Goal: Task Accomplishment & Management: Manage account settings

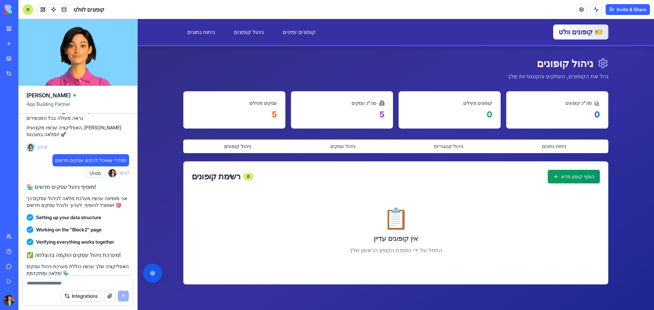
click at [282, 69] on div "ניהול קופונים נהל את הקופונים, העסקים והקטגוריות שלך" at bounding box center [395, 68] width 425 height 23
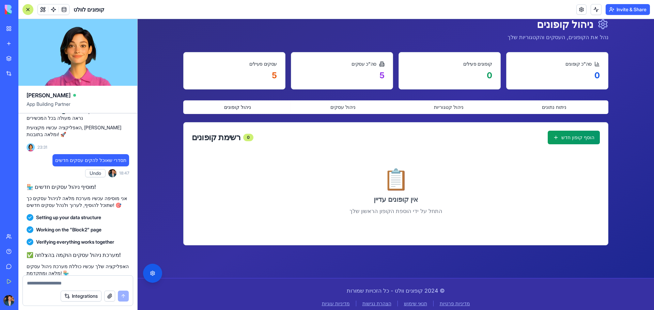
scroll to position [44, 0]
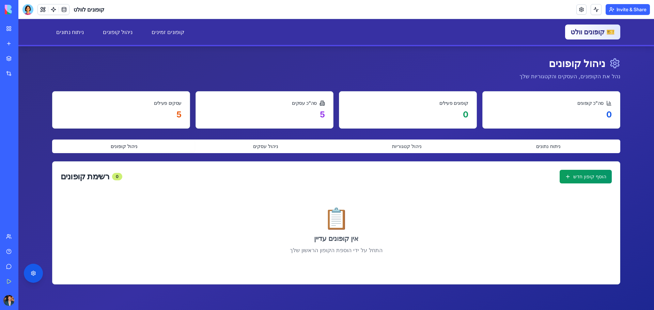
click at [91, 179] on div "רשימת קופונים 0" at bounding box center [92, 177] width 62 height 8
click at [62, 9] on link at bounding box center [64, 9] width 10 height 10
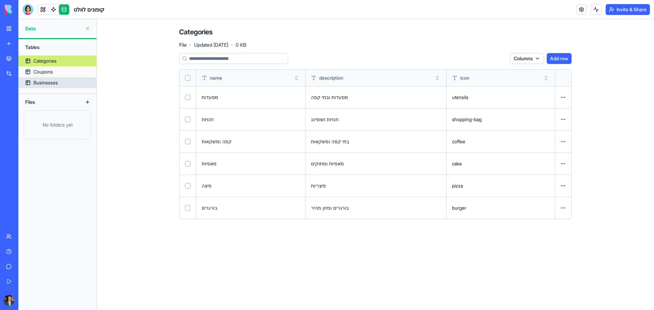
click at [59, 82] on link "Businesses" at bounding box center [57, 82] width 78 height 11
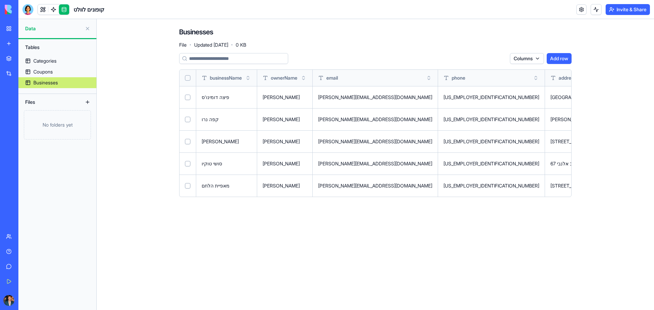
click at [186, 97] on button "Select row" at bounding box center [187, 97] width 5 height 5
click at [190, 122] on td at bounding box center [187, 119] width 17 height 22
click at [187, 140] on button "Select row" at bounding box center [187, 141] width 5 height 5
drag, startPoint x: 187, startPoint y: 160, endPoint x: 188, endPoint y: 165, distance: 4.8
click at [187, 160] on td at bounding box center [187, 164] width 17 height 22
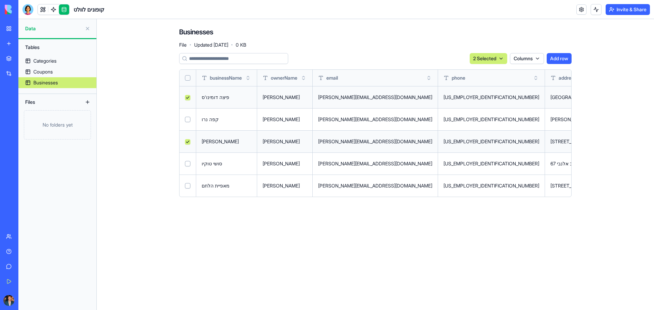
click at [189, 182] on td at bounding box center [187, 186] width 17 height 22
click at [189, 187] on button "Select row" at bounding box center [187, 185] width 5 height 5
click at [188, 164] on button "Select row" at bounding box center [187, 163] width 5 height 5
click at [499, 56] on html "BETA My Workspace New app Marketplace Integrations Recent קופונים לוולט BioPet …" at bounding box center [327, 155] width 654 height 310
click at [475, 70] on div "Delete" at bounding box center [483, 72] width 40 height 11
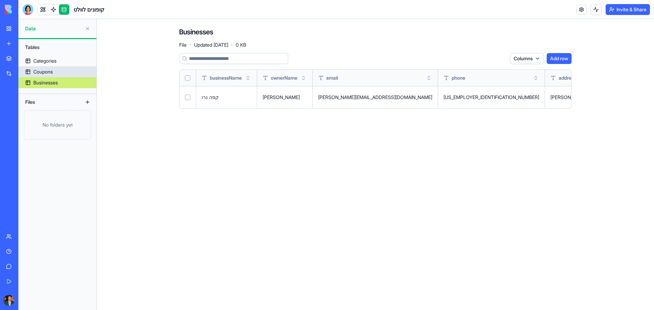
click at [36, 73] on div "Coupons" at bounding box center [42, 71] width 19 height 7
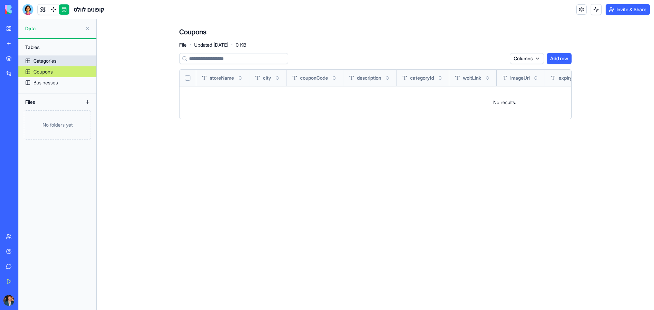
click at [54, 64] on div "Categories" at bounding box center [44, 61] width 23 height 7
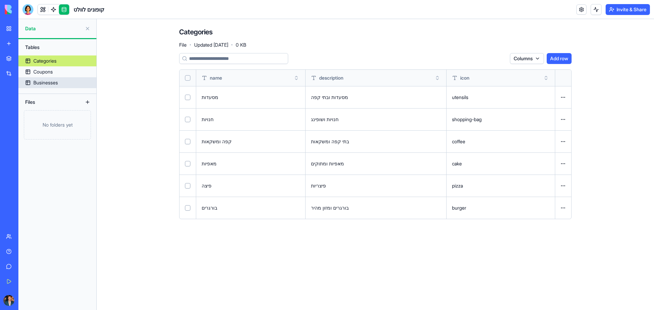
click at [56, 82] on div "Businesses" at bounding box center [45, 82] width 25 height 7
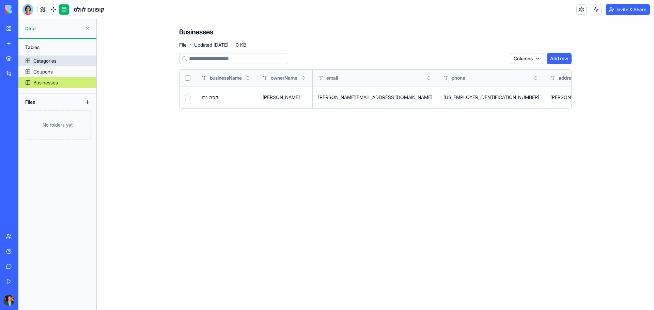
click at [63, 59] on link "Categories" at bounding box center [57, 61] width 78 height 11
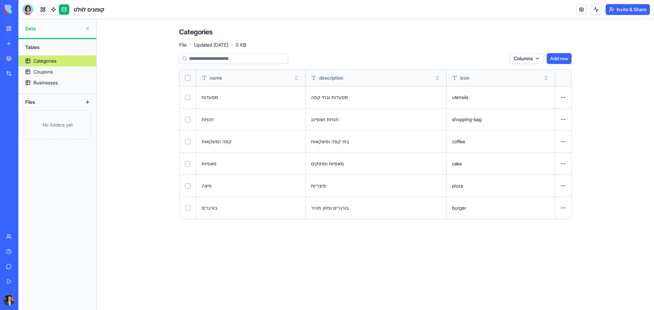
click at [562, 54] on button "Add row" at bounding box center [559, 58] width 25 height 11
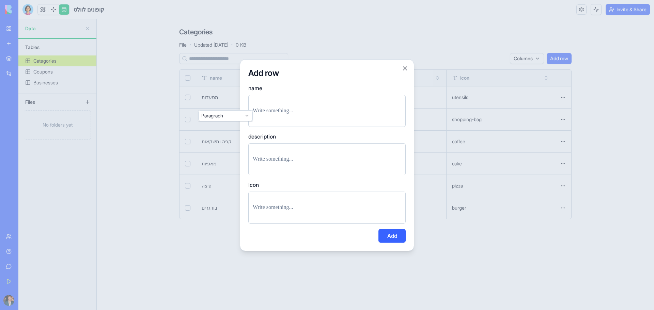
click at [338, 109] on p at bounding box center [327, 111] width 148 height 10
click at [406, 69] on button "Close" at bounding box center [404, 68] width 7 height 7
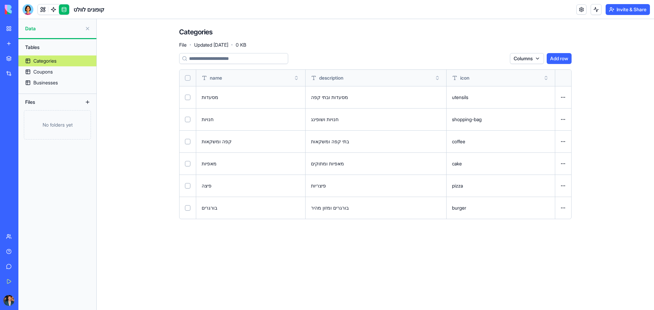
click at [0, 0] on button at bounding box center [0, 0] width 0 height 0
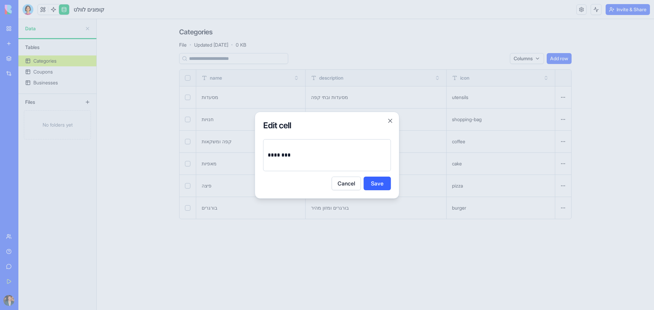
drag, startPoint x: 606, startPoint y: 98, endPoint x: 602, endPoint y: 99, distance: 3.5
click at [606, 99] on div at bounding box center [327, 155] width 654 height 310
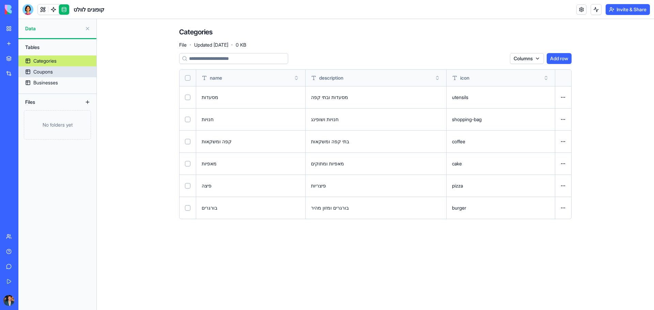
click at [71, 67] on link "Coupons" at bounding box center [57, 71] width 78 height 11
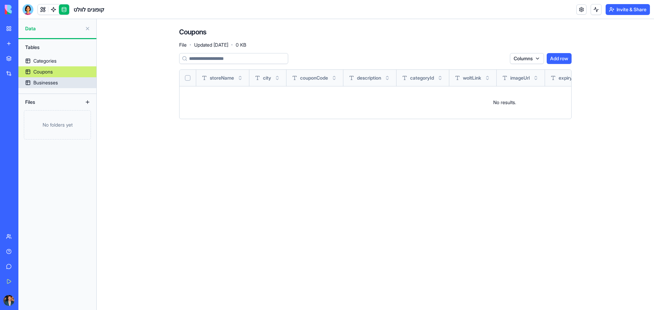
click at [59, 84] on link "Businesses" at bounding box center [57, 82] width 78 height 11
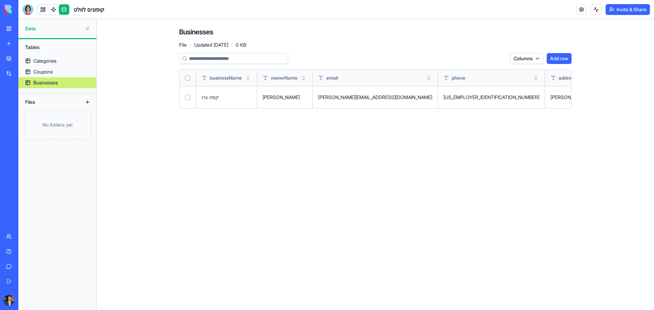
click at [551, 60] on button "Add row" at bounding box center [559, 58] width 25 height 11
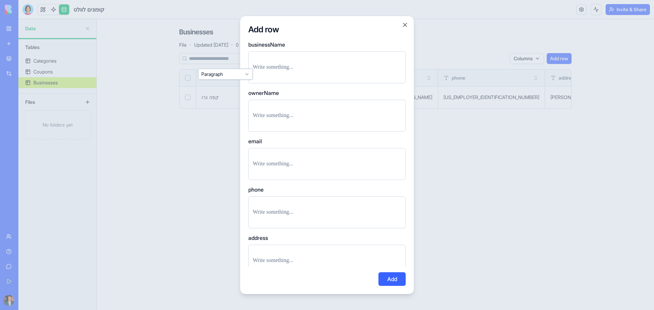
click at [303, 70] on p at bounding box center [327, 68] width 148 height 10
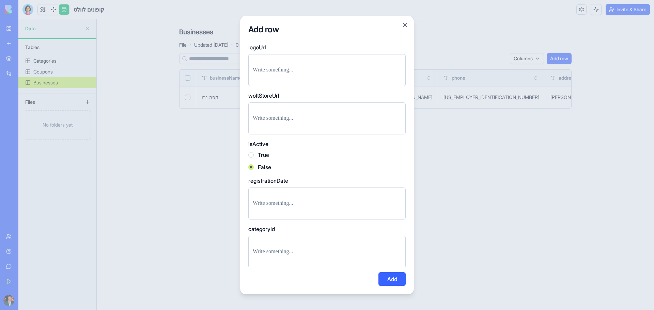
scroll to position [366, 0]
click at [407, 26] on button "Close" at bounding box center [404, 24] width 7 height 7
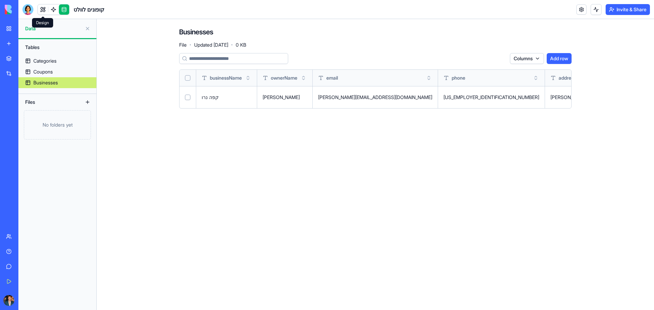
click at [48, 8] on link at bounding box center [43, 9] width 10 height 10
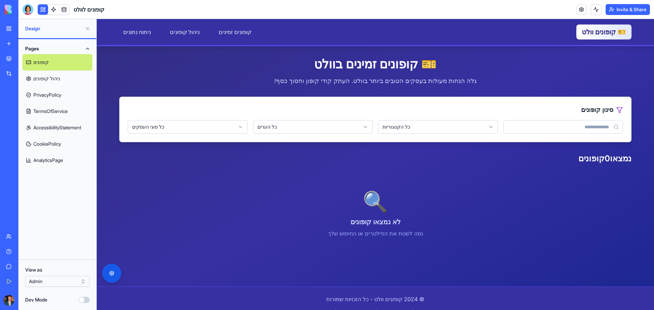
click at [42, 76] on link "ניהול קופונים" at bounding box center [57, 78] width 70 height 16
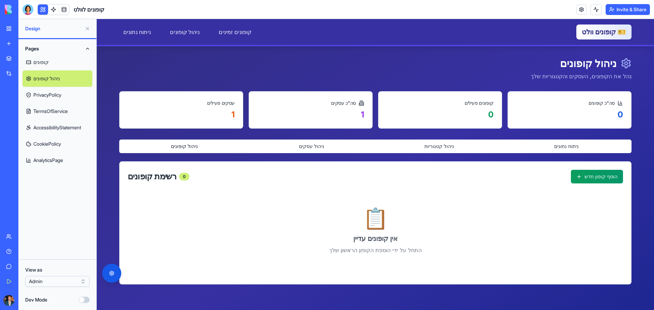
click at [47, 92] on link "PrivacyPolicy" at bounding box center [57, 95] width 70 height 16
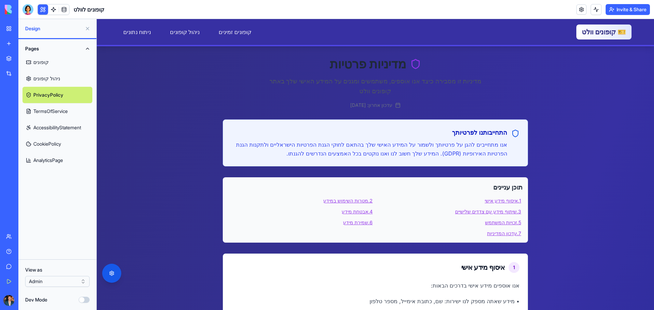
click at [44, 60] on link "קופונים" at bounding box center [57, 62] width 70 height 16
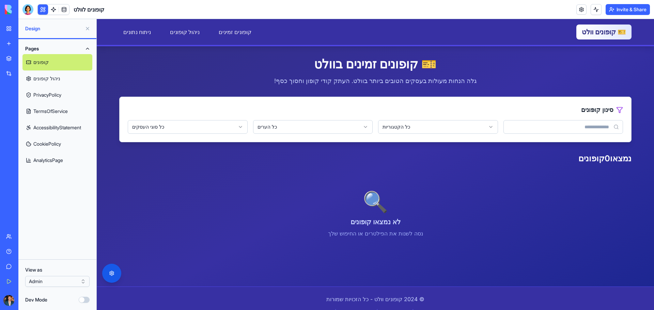
click at [27, 95] on link "PrivacyPolicy" at bounding box center [57, 95] width 70 height 16
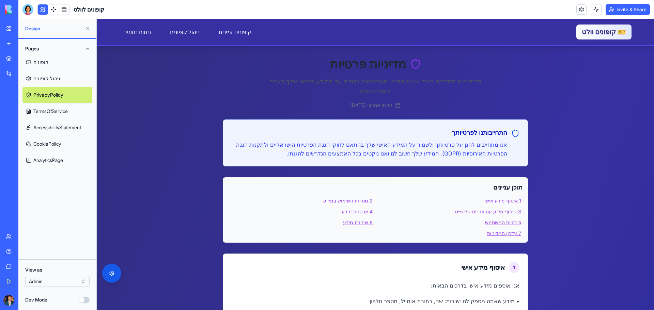
click at [48, 109] on link "TermsOfService" at bounding box center [57, 111] width 70 height 16
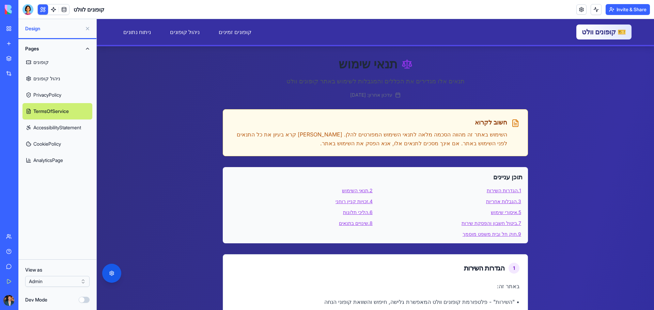
click at [52, 134] on link "AccessibilityStatement" at bounding box center [57, 128] width 70 height 16
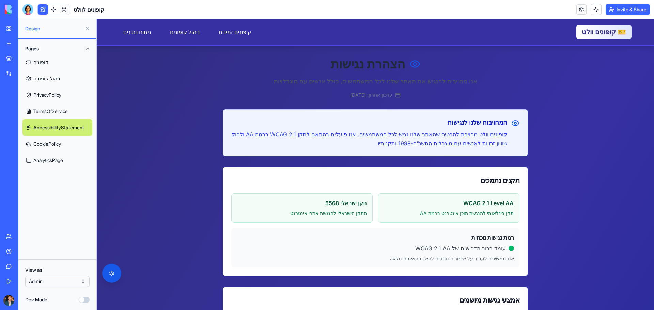
click at [39, 63] on link "קופונים" at bounding box center [57, 62] width 70 height 16
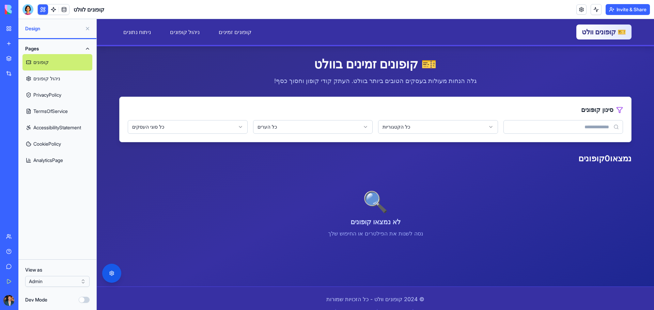
click at [89, 49] on button "Pages" at bounding box center [57, 48] width 70 height 11
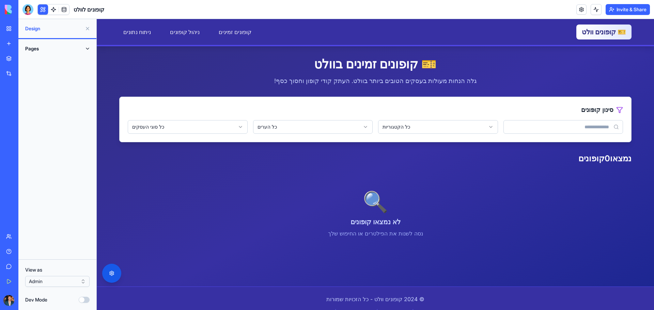
click at [90, 48] on button "Pages" at bounding box center [57, 48] width 70 height 11
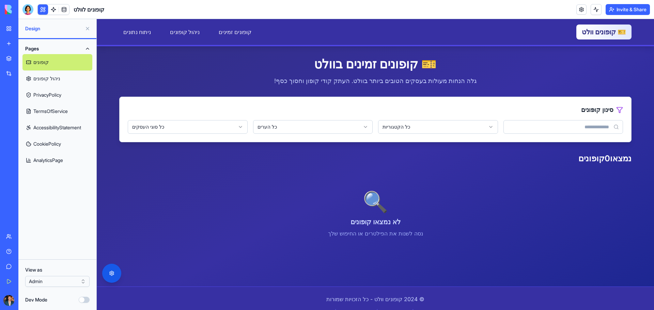
click at [43, 9] on button at bounding box center [43, 9] width 10 height 10
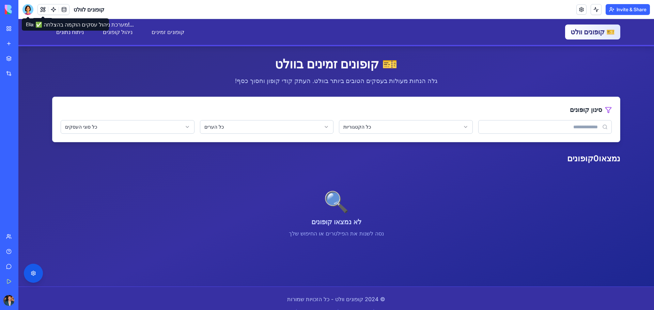
click at [30, 5] on div at bounding box center [27, 9] width 11 height 11
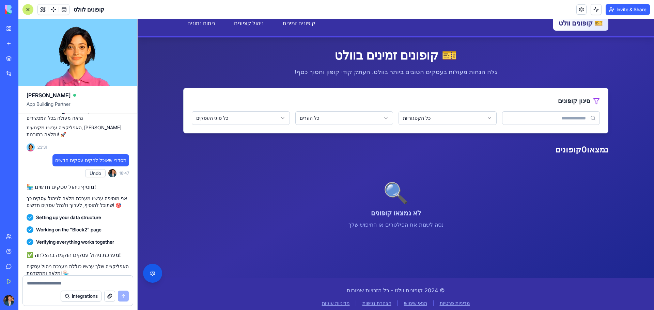
scroll to position [14, 0]
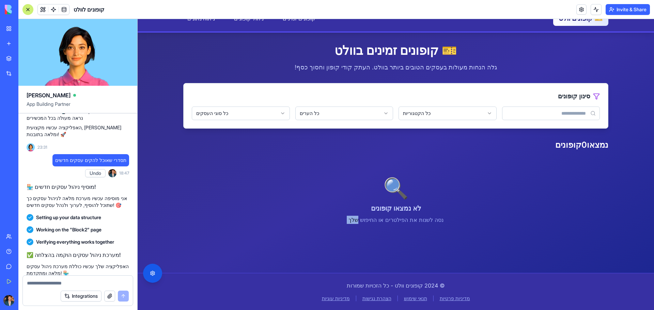
drag, startPoint x: 466, startPoint y: 276, endPoint x: 366, endPoint y: 249, distance: 104.0
click at [365, 249] on div "דלג לתוכן הראשי 🎫 קופונים וולט קופונים זמינים ניהול קופונים ניתוח נתונים קופוני…" at bounding box center [396, 157] width 516 height 305
click at [367, 249] on main "🎫 קופונים זמינים בוולט גלה הנחות מעולות בעסקים הטובים ביותר בוולט. העתק קודי קו…" at bounding box center [396, 142] width 436 height 219
click at [287, 222] on p "נסה לשנות את הפילטרים או החיפוש שלך" at bounding box center [395, 220] width 425 height 8
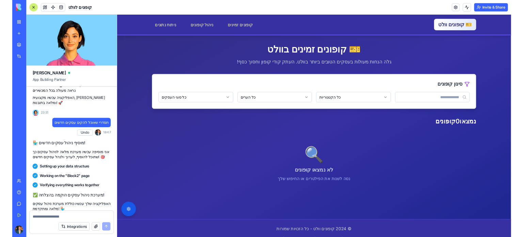
scroll to position [1200, 0]
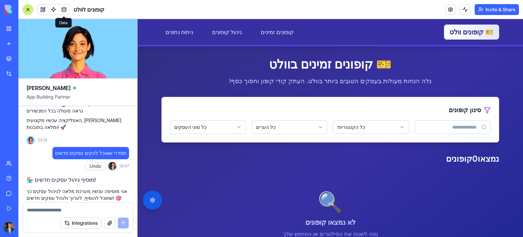
click at [64, 10] on link at bounding box center [64, 9] width 10 height 10
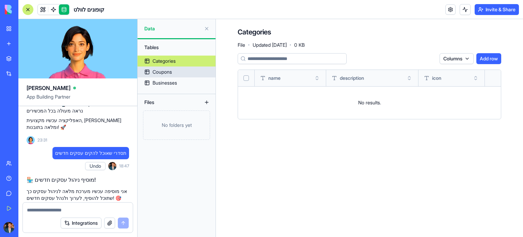
click at [172, 84] on div "Businesses" at bounding box center [165, 82] width 25 height 7
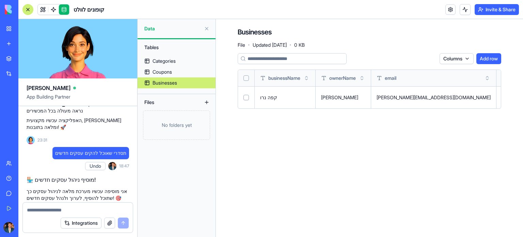
click at [490, 57] on button "Add row" at bounding box center [488, 58] width 25 height 11
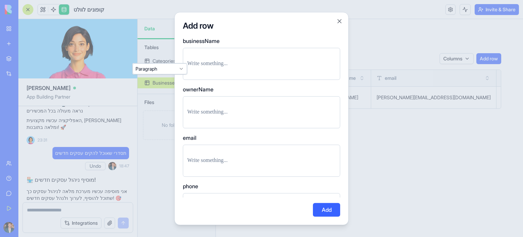
click at [222, 61] on p at bounding box center [261, 64] width 148 height 10
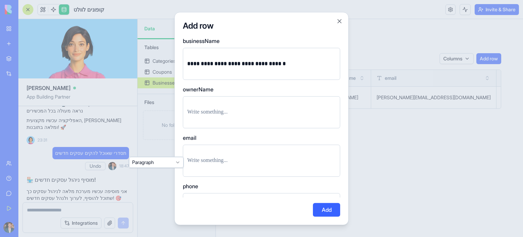
click at [234, 157] on p at bounding box center [261, 161] width 148 height 10
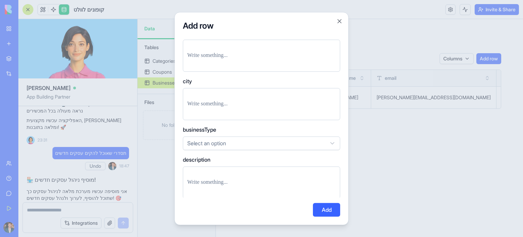
scroll to position [204, 0]
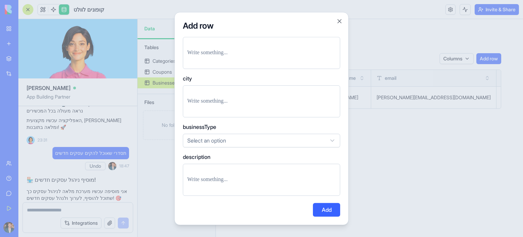
click at [236, 100] on p at bounding box center [261, 101] width 148 height 10
click at [225, 140] on body "BETA My Workspace New app Marketplace Integrations Recent קופונים לוולט BioPet …" at bounding box center [261, 118] width 523 height 237
click at [236, 178] on p at bounding box center [261, 180] width 148 height 10
click at [252, 184] on div at bounding box center [261, 179] width 157 height 32
click at [218, 182] on p at bounding box center [261, 180] width 148 height 10
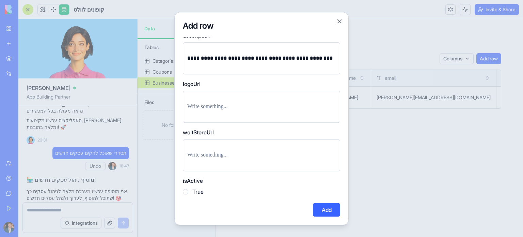
scroll to position [341, 0]
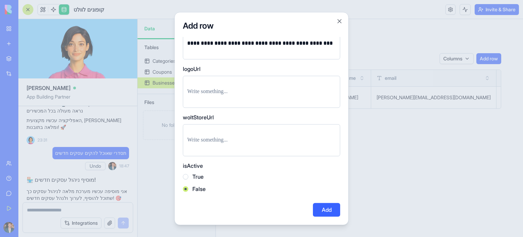
click at [221, 166] on label "isActive" at bounding box center [261, 165] width 157 height 8
click at [217, 141] on p at bounding box center [261, 140] width 148 height 10
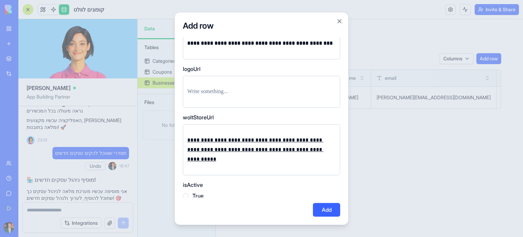
click at [206, 89] on p at bounding box center [261, 92] width 148 height 10
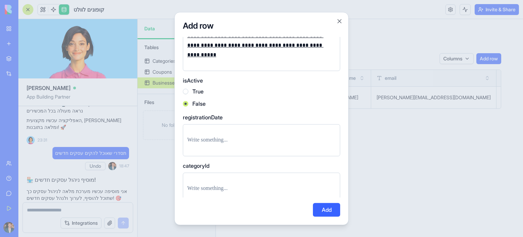
scroll to position [459, 0]
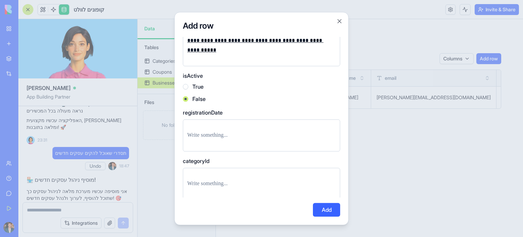
click at [315, 209] on button "Add" at bounding box center [326, 210] width 27 height 14
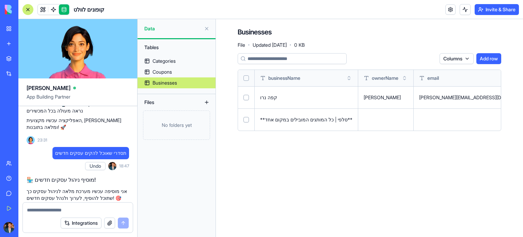
click at [302, 124] on td "**סלפי | כל המותגים המובילים במקום אחד**" at bounding box center [307, 119] width 104 height 22
click at [0, 0] on button at bounding box center [0, 0] width 0 height 0
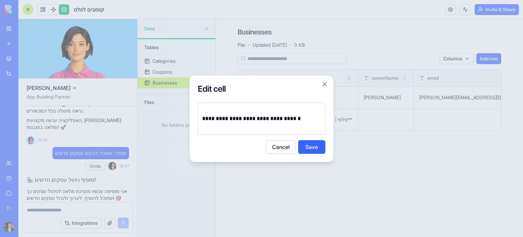
click at [315, 144] on button "Save" at bounding box center [311, 147] width 27 height 14
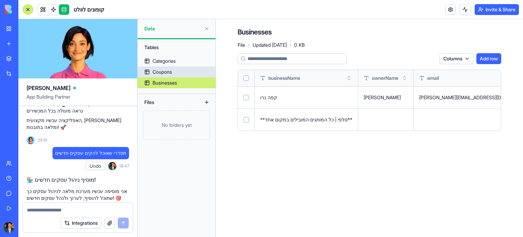
click at [175, 74] on link "Coupons" at bounding box center [177, 71] width 78 height 11
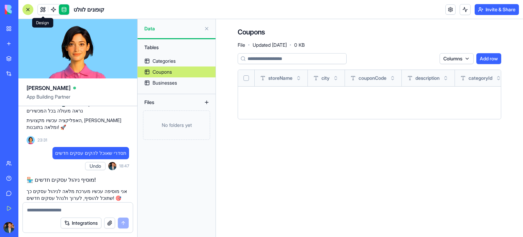
click at [43, 10] on link at bounding box center [43, 9] width 10 height 10
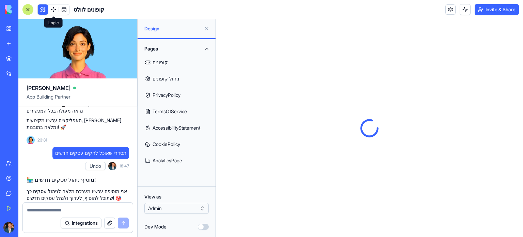
click at [43, 11] on button at bounding box center [43, 9] width 10 height 10
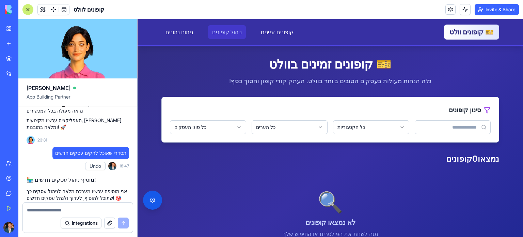
click at [222, 33] on link "ניהול קופונים" at bounding box center [227, 32] width 38 height 14
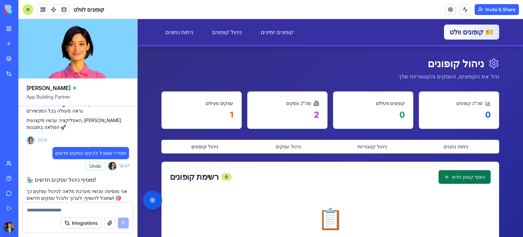
click at [469, 178] on button "הוסף קופון חדש" at bounding box center [465, 177] width 52 height 14
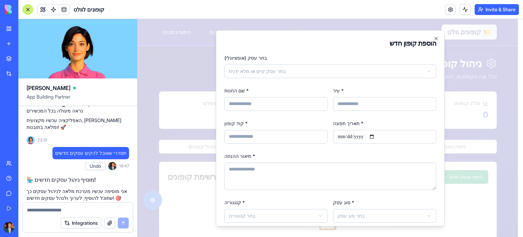
click at [342, 72] on body "**********" at bounding box center [328, 186] width 380 height 335
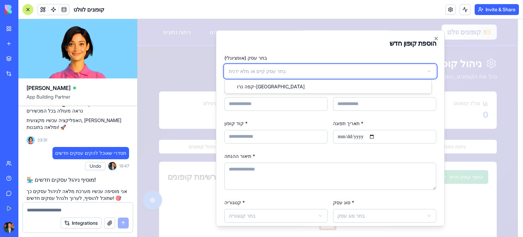
click at [336, 62] on body "**********" at bounding box center [328, 186] width 380 height 335
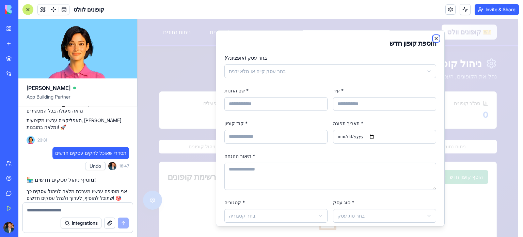
click at [434, 37] on icon "button" at bounding box center [436, 38] width 5 height 5
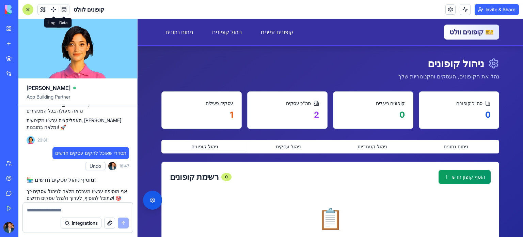
click at [66, 9] on link at bounding box center [64, 9] width 10 height 10
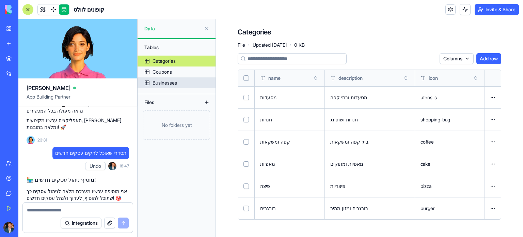
click at [167, 83] on div "Businesses" at bounding box center [165, 82] width 25 height 7
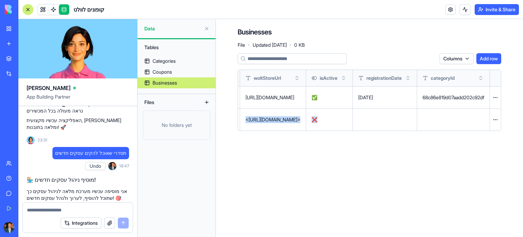
scroll to position [0, 941]
drag, startPoint x: 395, startPoint y: 124, endPoint x: 496, endPoint y: 124, distance: 100.8
click at [410, 143] on div "Businesses File · Updated [DATE] · 0 KB Columns Add row businessName ownerName …" at bounding box center [369, 81] width 307 height 125
click at [312, 121] on span "❌" at bounding box center [315, 119] width 6 height 6
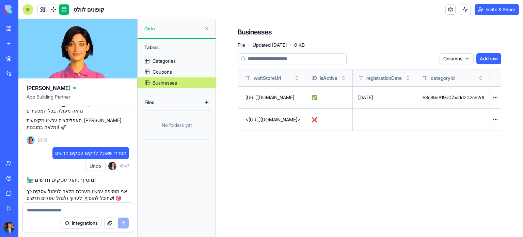
click at [0, 0] on button at bounding box center [0, 0] width 0 height 0
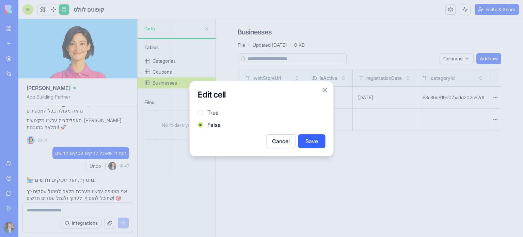
click at [200, 110] on button "True" at bounding box center [200, 112] width 5 height 5
click at [316, 141] on button "Save" at bounding box center [311, 141] width 27 height 14
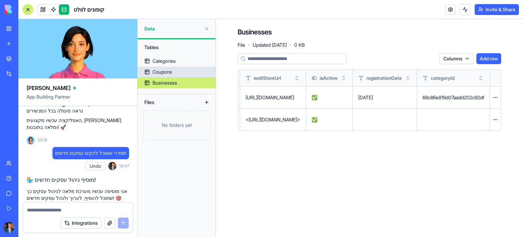
click at [164, 70] on div "Coupons" at bounding box center [162, 71] width 19 height 7
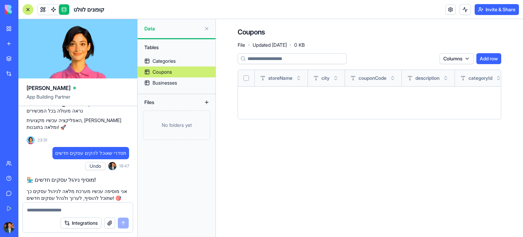
click at [66, 13] on link at bounding box center [64, 9] width 10 height 10
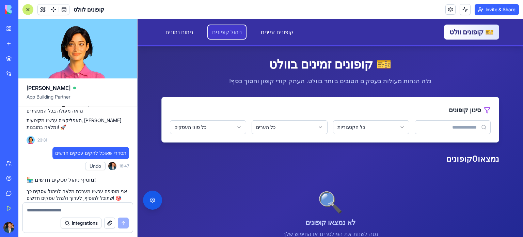
click at [216, 34] on link "ניהול קופונים" at bounding box center [227, 32] width 38 height 14
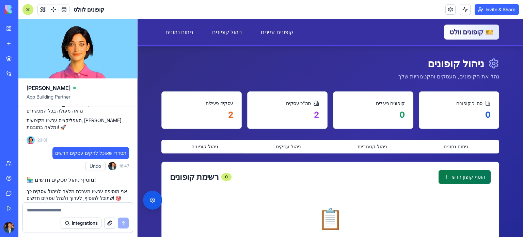
click at [456, 176] on button "הוסף קופון חדש" at bounding box center [465, 177] width 52 height 14
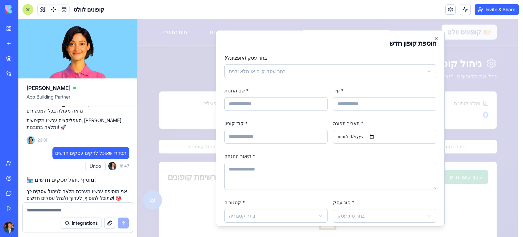
click at [278, 76] on body "**********" at bounding box center [328, 186] width 380 height 335
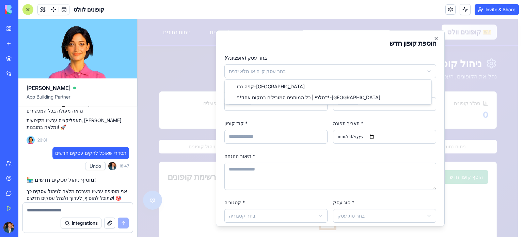
select select "*****"
select select
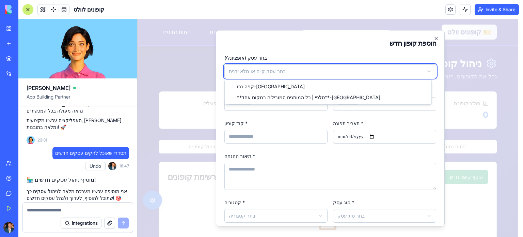
type input "**********"
type input "******"
select select
type input "**********"
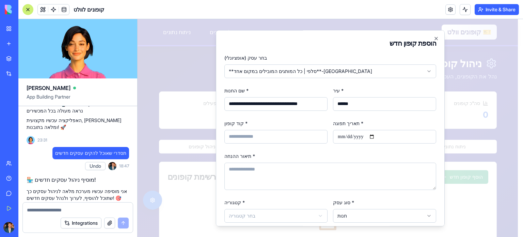
drag, startPoint x: 306, startPoint y: 105, endPoint x: 301, endPoint y: 107, distance: 5.5
click at [301, 107] on input "**********" at bounding box center [275, 104] width 103 height 14
drag, startPoint x: 233, startPoint y: 101, endPoint x: 223, endPoint y: 102, distance: 9.9
click at [223, 102] on div "**********" at bounding box center [330, 128] width 229 height 196
type input "**********"
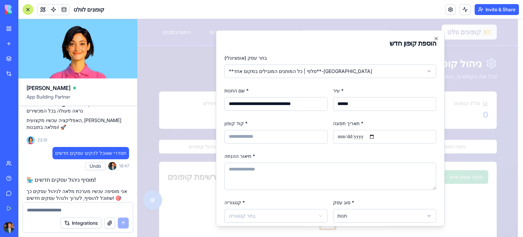
click at [281, 139] on input "קוד קופון *" at bounding box center [275, 137] width 103 height 14
type input "*"
type input "********"
click at [343, 138] on input "תאריך תפוגה *" at bounding box center [384, 137] width 103 height 14
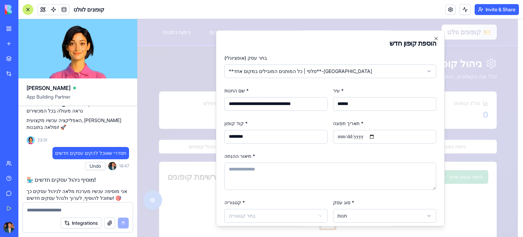
click at [354, 138] on input "תאריך תפוגה *" at bounding box center [384, 137] width 103 height 14
click at [378, 136] on input "תאריך תפוגה *" at bounding box center [384, 137] width 103 height 14
click at [375, 136] on input "תאריך תפוגה *" at bounding box center [384, 137] width 103 height 14
type input "**********"
click at [284, 174] on textarea "תיאור ההנחה *" at bounding box center [330, 175] width 212 height 27
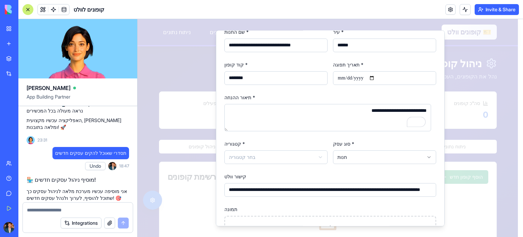
scroll to position [102, 0]
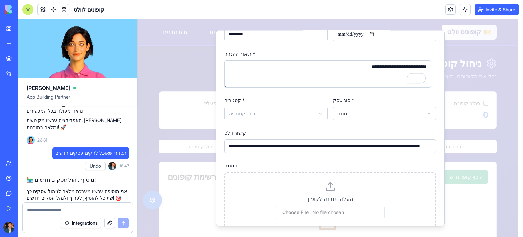
type textarea "**********"
click at [246, 111] on body "**********" at bounding box center [328, 186] width 380 height 335
click at [293, 132] on div "**********" at bounding box center [330, 140] width 212 height 25
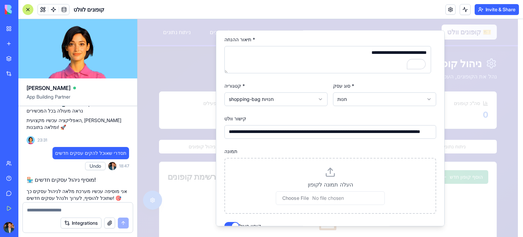
scroll to position [93, 0]
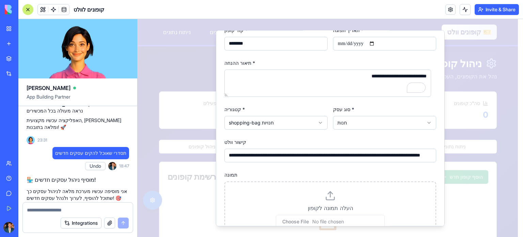
click at [368, 70] on textarea "**********" at bounding box center [327, 82] width 207 height 27
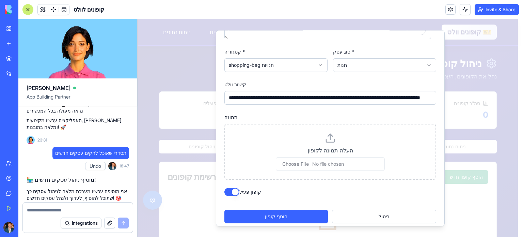
scroll to position [161, 0]
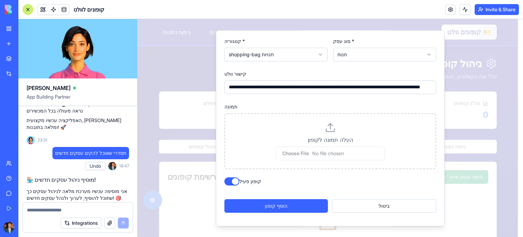
click at [312, 151] on input "file" at bounding box center [330, 153] width 109 height 14
type input "**********"
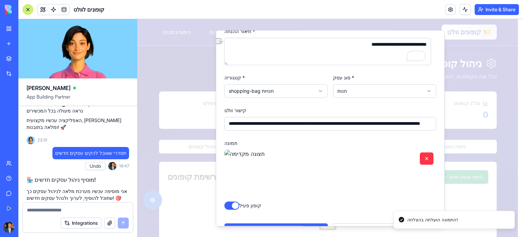
scroll to position [149, 0]
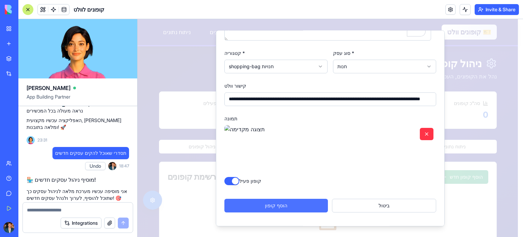
click at [294, 205] on button "הוסף קופון" at bounding box center [276, 206] width 104 height 14
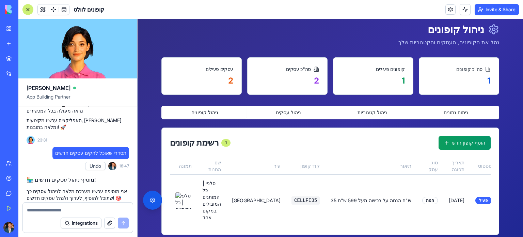
scroll to position [0, 0]
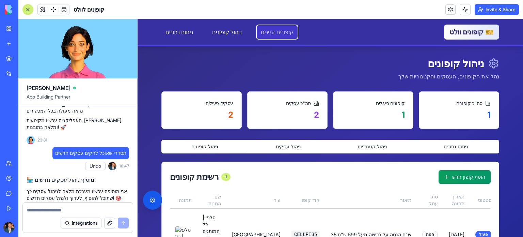
click at [275, 31] on link "קופונים זמינים" at bounding box center [277, 32] width 41 height 14
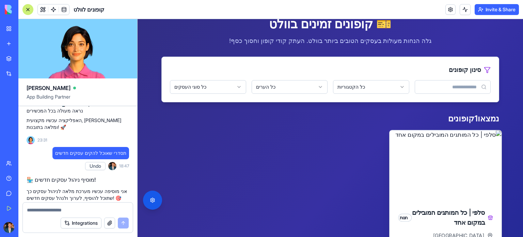
scroll to position [102, 0]
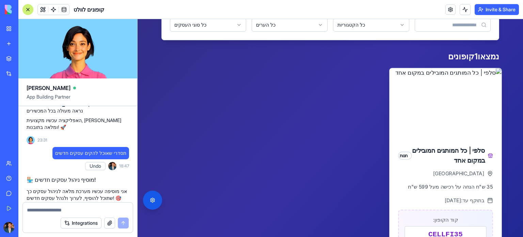
click at [424, 91] on img at bounding box center [446, 102] width 112 height 69
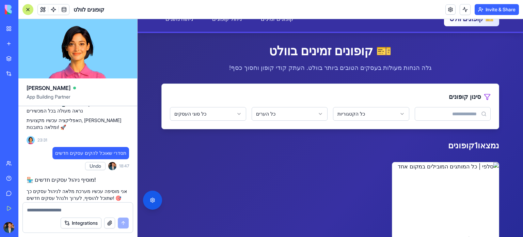
scroll to position [0, 0]
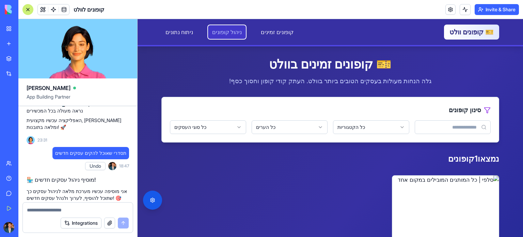
click at [210, 35] on link "ניהול קופונים" at bounding box center [227, 32] width 38 height 14
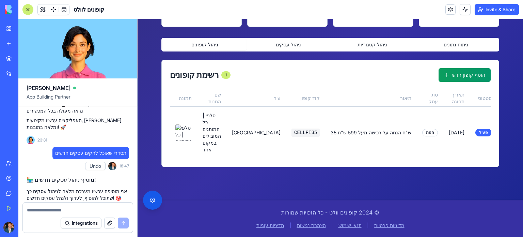
scroll to position [106, 0]
click at [503, 130] on button at bounding box center [510, 132] width 14 height 12
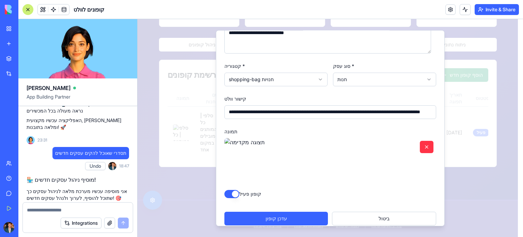
scroll to position [144, 0]
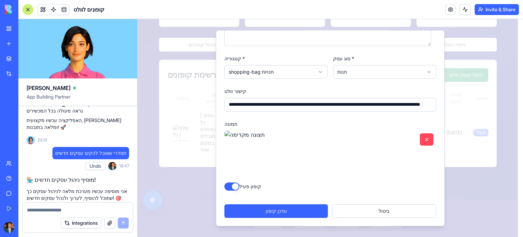
click at [422, 139] on button "button" at bounding box center [427, 139] width 14 height 12
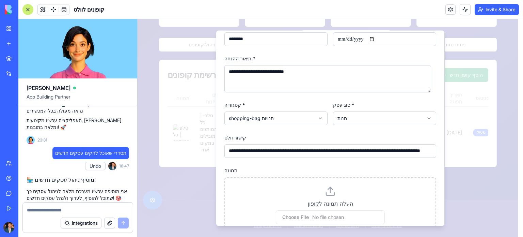
scroll to position [156, 0]
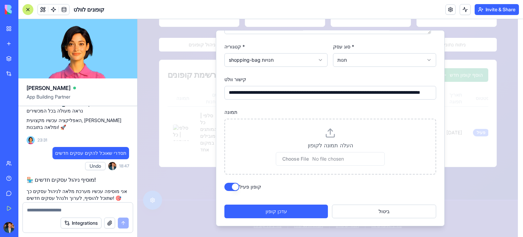
click at [324, 158] on input "file" at bounding box center [330, 159] width 109 height 14
type input "**********"
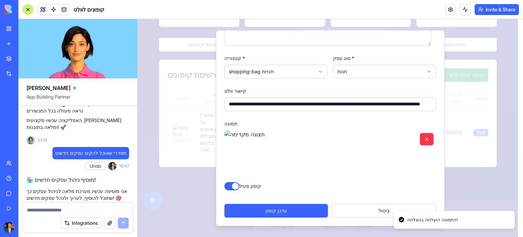
scroll to position [144, 0]
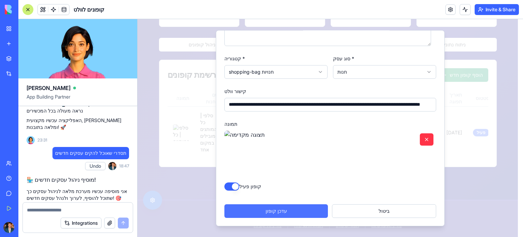
click at [293, 212] on button "עדכן קופון" at bounding box center [276, 211] width 104 height 14
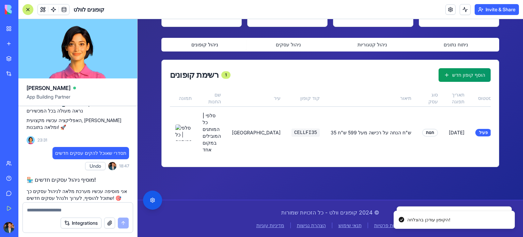
scroll to position [4, 0]
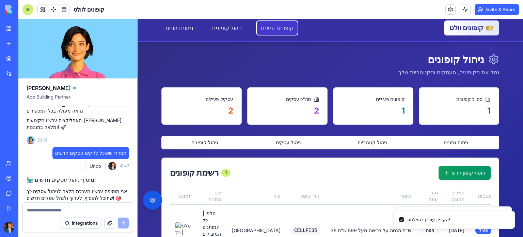
click at [263, 27] on link "קופונים זמינים" at bounding box center [277, 28] width 41 height 14
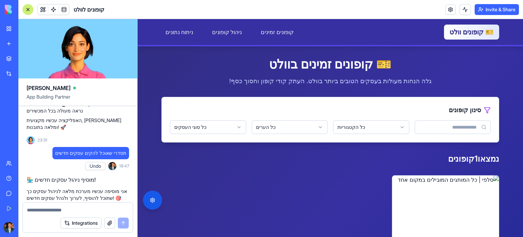
click at [221, 39] on div "🎫 קופונים וולט קופונים זמינים ניהול קופונים ניתוח נתונים" at bounding box center [330, 32] width 338 height 15
click at [222, 37] on link "ניהול קופונים" at bounding box center [227, 32] width 38 height 14
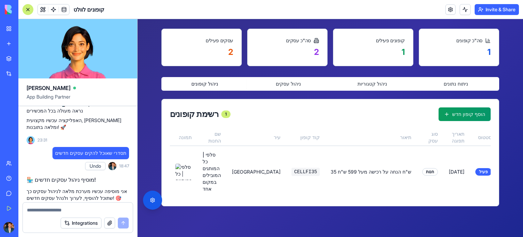
scroll to position [102, 0]
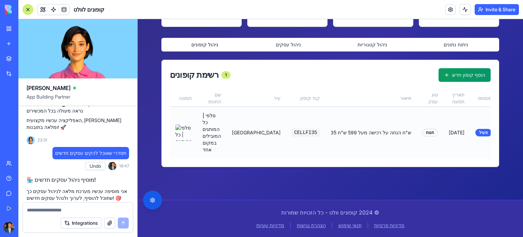
click at [503, 130] on button at bounding box center [510, 132] width 14 height 12
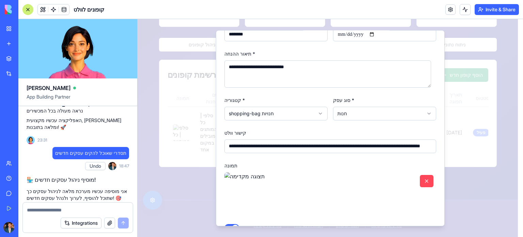
click at [421, 183] on button "button" at bounding box center [427, 181] width 14 height 12
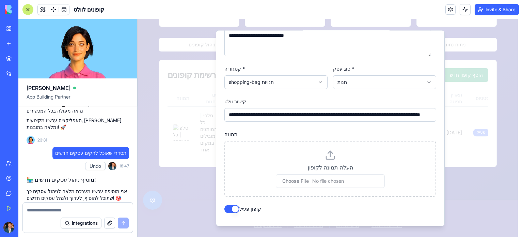
scroll to position [156, 0]
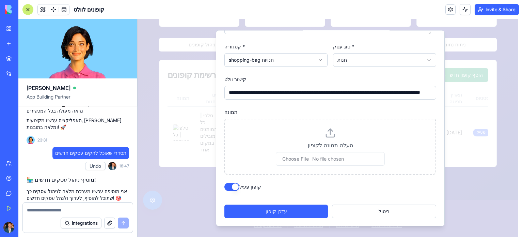
click at [330, 156] on input "file" at bounding box center [330, 159] width 109 height 14
type input "**********"
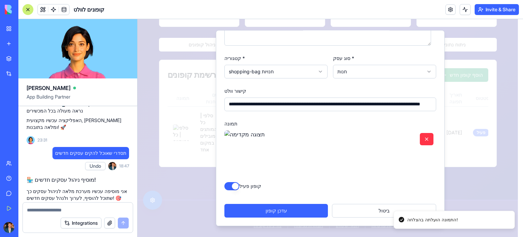
scroll to position [144, 0]
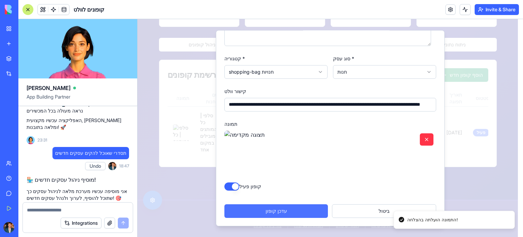
click at [304, 210] on button "עדכן קופון" at bounding box center [276, 211] width 104 height 14
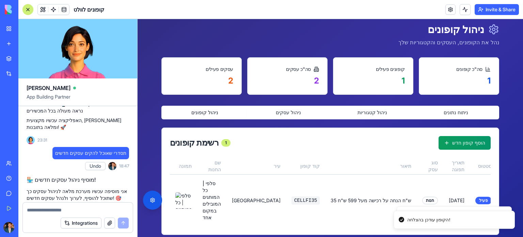
scroll to position [0, 0]
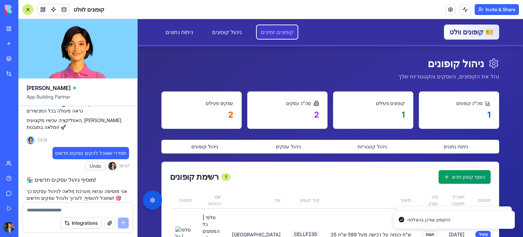
click at [263, 36] on link "קופונים זמינים" at bounding box center [277, 32] width 41 height 14
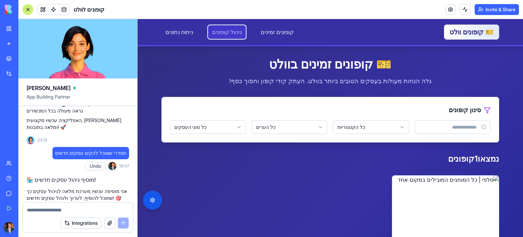
click at [215, 31] on link "ניהול קופונים" at bounding box center [227, 32] width 38 height 14
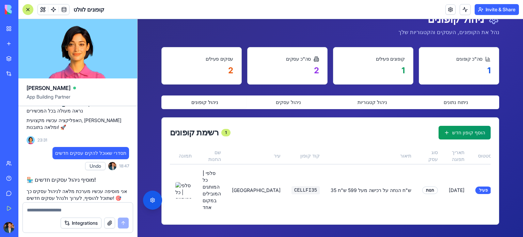
scroll to position [102, 0]
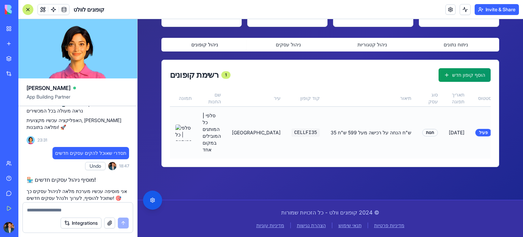
click at [503, 133] on button at bounding box center [510, 132] width 14 height 12
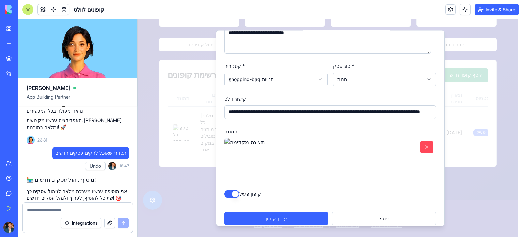
click at [421, 150] on button "button" at bounding box center [427, 147] width 14 height 12
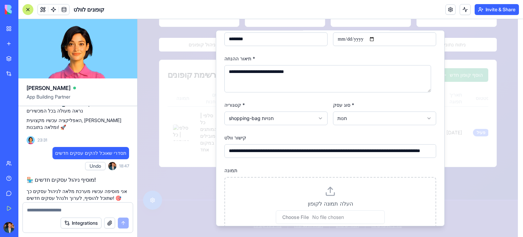
click at [324, 214] on input "file" at bounding box center [330, 217] width 109 height 14
type input "**********"
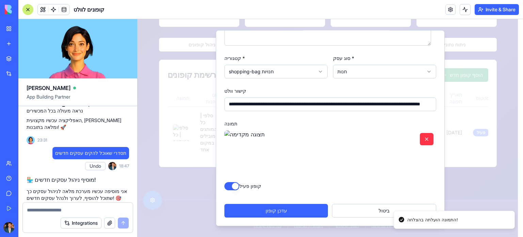
scroll to position [144, 0]
click at [302, 209] on button "עדכן קופון" at bounding box center [276, 211] width 104 height 14
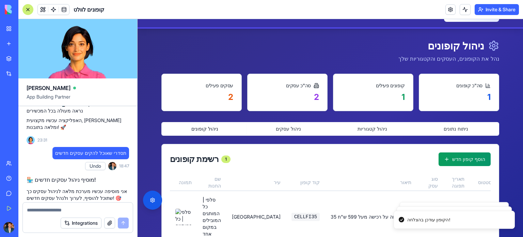
scroll to position [0, 0]
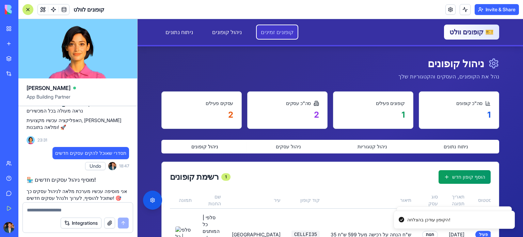
click at [263, 27] on link "קופונים זמינים" at bounding box center [277, 32] width 41 height 14
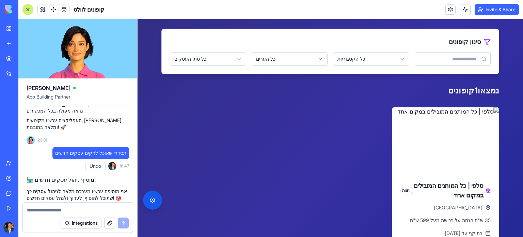
scroll to position [170, 0]
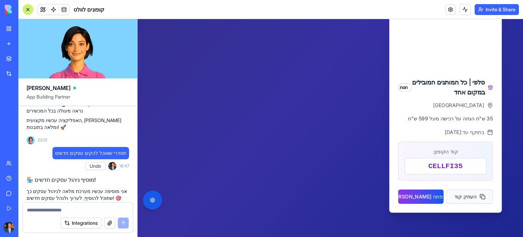
click at [465, 194] on button "העתק קוד" at bounding box center [470, 196] width 46 height 14
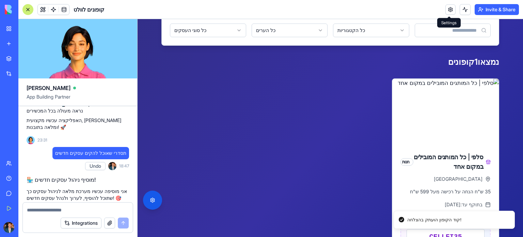
scroll to position [34, 0]
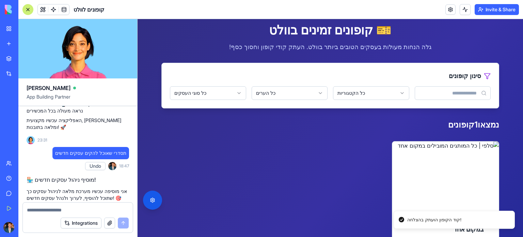
click at [484, 8] on button "Invite & Share" at bounding box center [497, 9] width 44 height 11
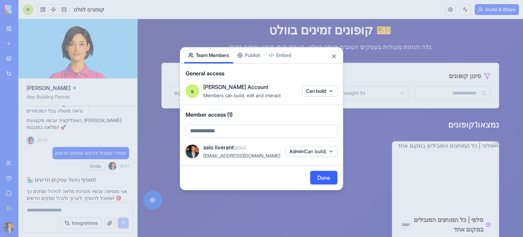
click at [250, 58] on div "Share App Team Members Publish Embed General access s [PERSON_NAME] Account Mem…" at bounding box center [261, 118] width 163 height 143
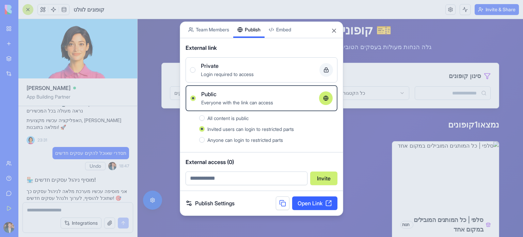
click at [277, 203] on button at bounding box center [283, 203] width 14 height 14
click at [200, 199] on link "Publish Settings" at bounding box center [210, 203] width 49 height 8
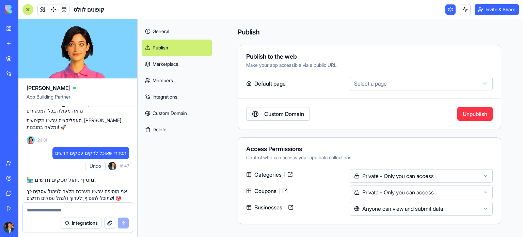
click at [474, 190] on html "BETA My Workspace New app Marketplace Integrations Recent קופונים לוולט BioPet …" at bounding box center [261, 118] width 523 height 237
click at [422, 176] on html "BETA My Workspace New app Marketplace Integrations Recent קופונים לוולט BioPet …" at bounding box center [261, 118] width 523 height 237
click at [29, 10] on div at bounding box center [27, 9] width 11 height 11
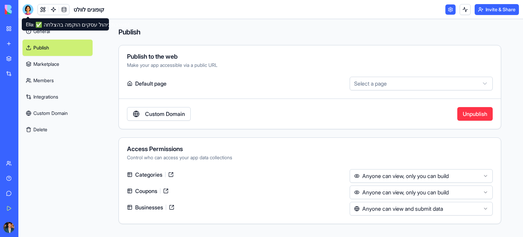
click at [29, 7] on div at bounding box center [27, 9] width 11 height 11
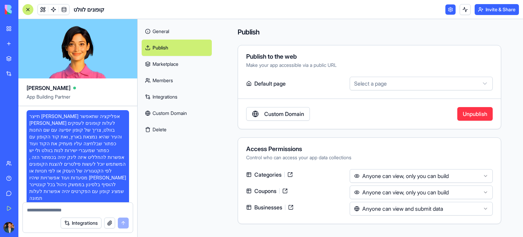
scroll to position [1265, 0]
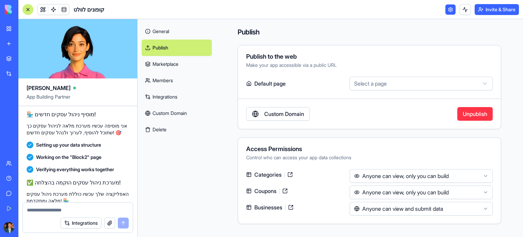
click at [451, 11] on link at bounding box center [450, 9] width 10 height 10
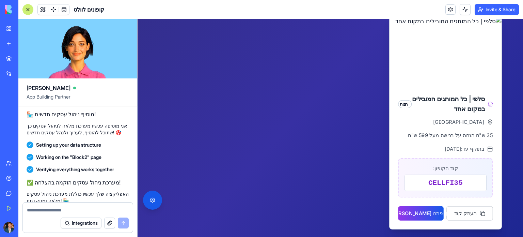
scroll to position [204, 0]
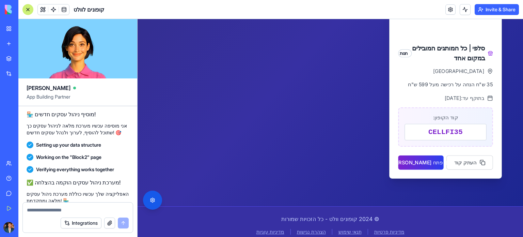
click at [413, 162] on button "פתח [PERSON_NAME]" at bounding box center [421, 162] width 46 height 14
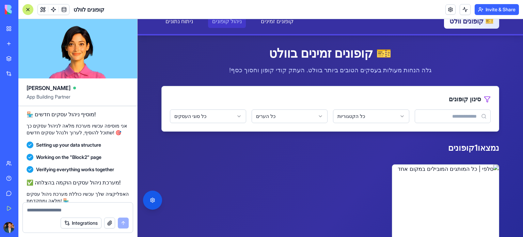
scroll to position [0, 0]
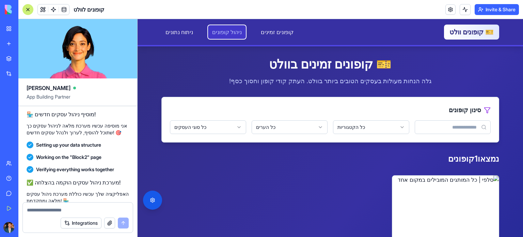
click at [219, 32] on link "ניהול קופונים" at bounding box center [227, 32] width 38 height 14
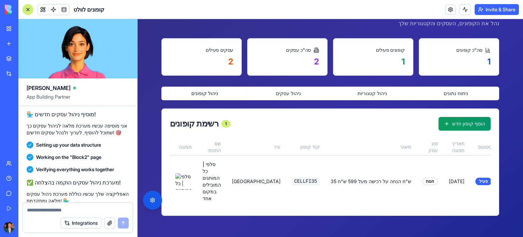
scroll to position [106, 0]
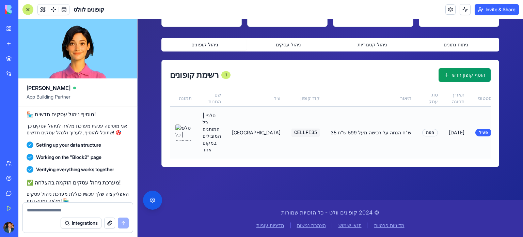
click at [503, 127] on button at bounding box center [510, 132] width 14 height 12
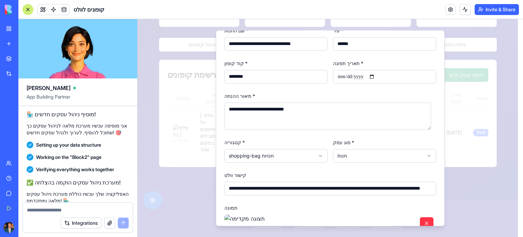
scroll to position [76, 0]
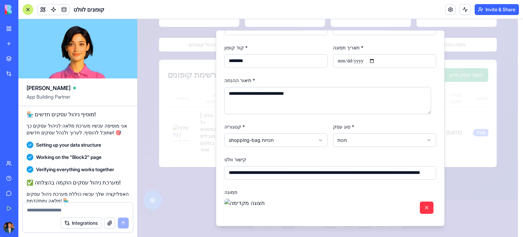
click at [301, 174] on input "**********" at bounding box center [330, 173] width 212 height 14
paste input
type input "**********"
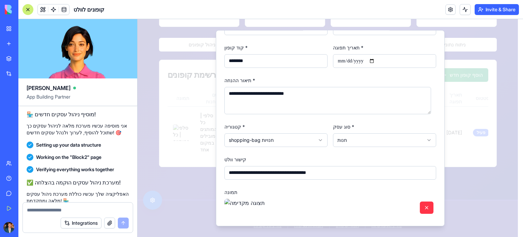
click at [374, 184] on form "**********" at bounding box center [330, 132] width 212 height 308
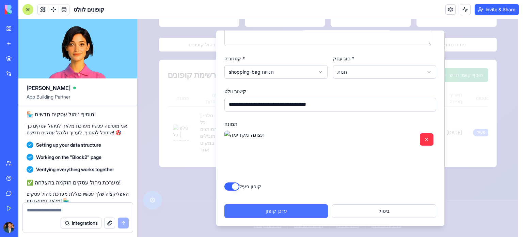
click at [305, 209] on button "עדכן קופון" at bounding box center [276, 211] width 104 height 14
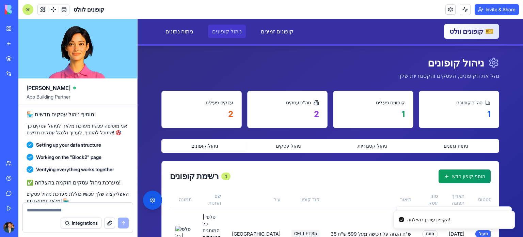
scroll to position [0, 0]
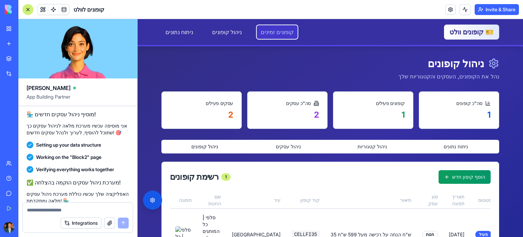
click at [257, 32] on link "קופונים זמינים" at bounding box center [277, 32] width 41 height 14
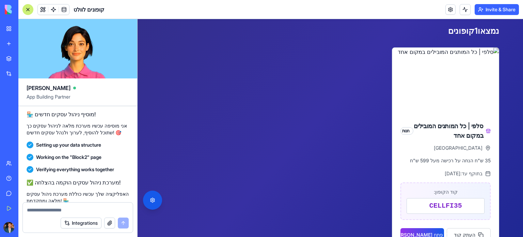
scroll to position [170, 0]
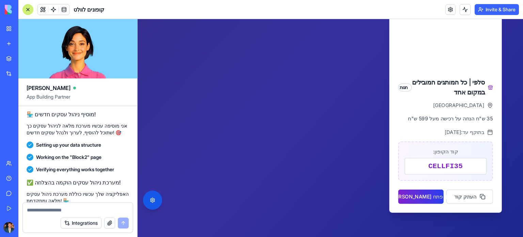
click at [412, 197] on button "פתח [PERSON_NAME]" at bounding box center [421, 196] width 46 height 14
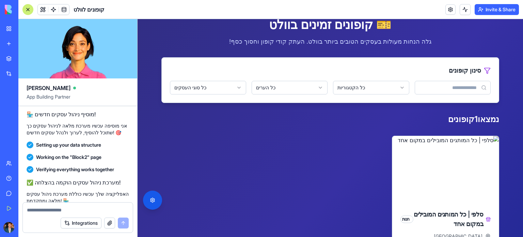
scroll to position [0, 0]
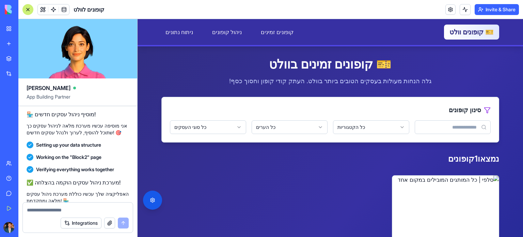
click at [222, 23] on div "🎫 קופונים וולט קופונים זמינים ניהול קופונים ניתוח נתונים קופונים זמינים ניהול ק…" at bounding box center [330, 32] width 349 height 26
click at [222, 28] on link "ניהול קופונים" at bounding box center [227, 32] width 38 height 14
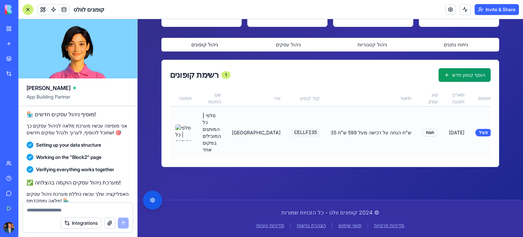
scroll to position [106, 0]
click at [503, 132] on button at bounding box center [510, 132] width 14 height 12
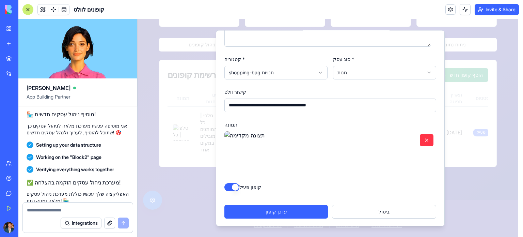
scroll to position [144, 0]
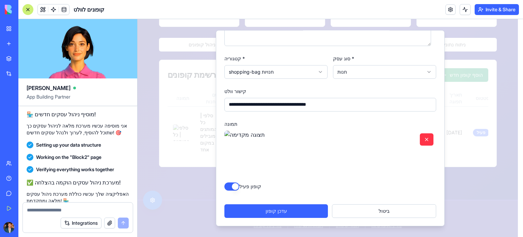
click at [401, 184] on div "קופון פעיל" at bounding box center [330, 186] width 212 height 8
click at [420, 141] on button "button" at bounding box center [427, 139] width 14 height 12
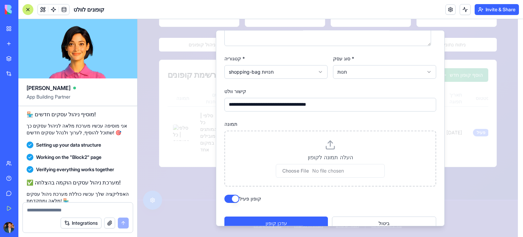
scroll to position [97, 0]
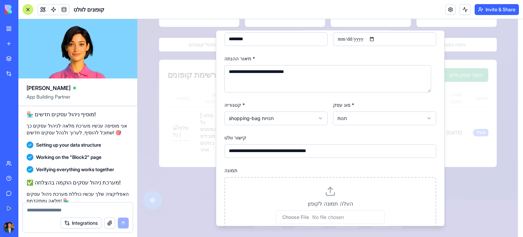
click at [321, 217] on input "file" at bounding box center [330, 217] width 109 height 14
type input "**********"
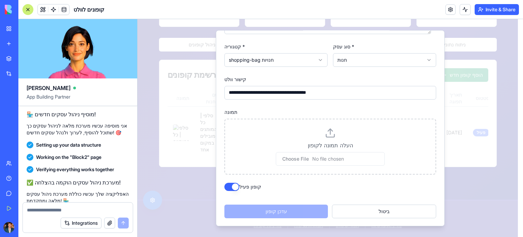
scroll to position [144, 0]
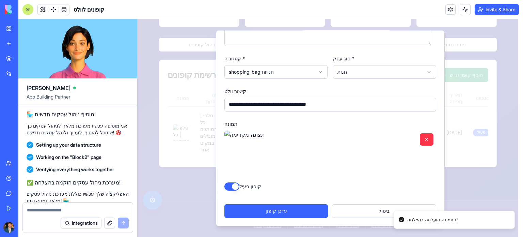
click at [271, 212] on button "עדכן קופון" at bounding box center [276, 211] width 104 height 14
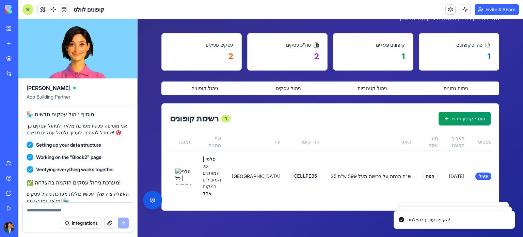
scroll to position [38, 0]
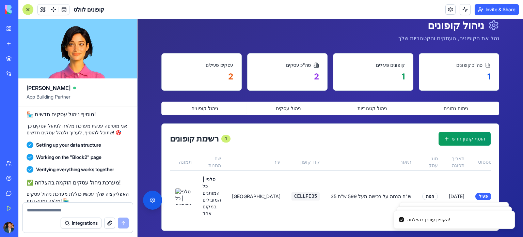
click at [463, 113] on button "ניתוח נתונים" at bounding box center [456, 108] width 84 height 11
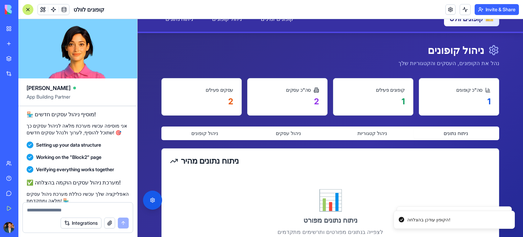
scroll to position [4, 0]
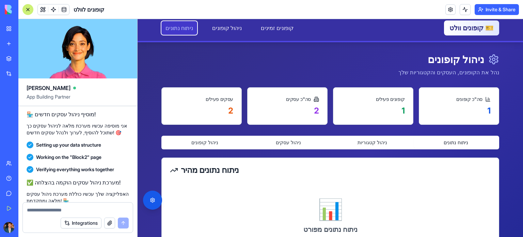
click at [178, 30] on link "ניתוח נתונים" at bounding box center [179, 28] width 36 height 14
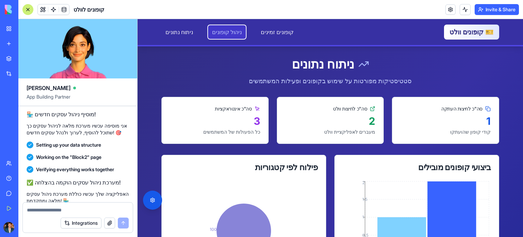
click at [208, 30] on link "ניהול קופונים" at bounding box center [227, 32] width 38 height 14
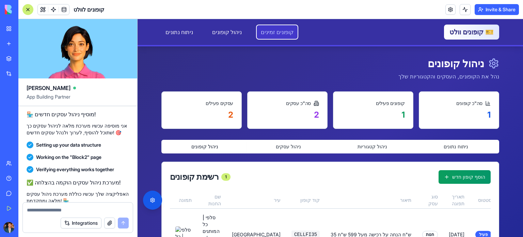
click at [267, 35] on link "קופונים זמינים" at bounding box center [277, 32] width 41 height 14
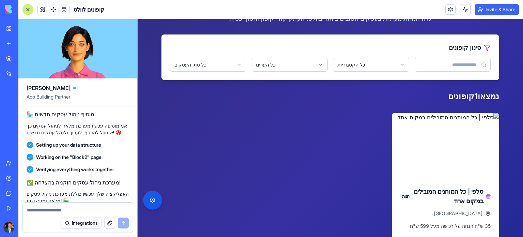
scroll to position [102, 0]
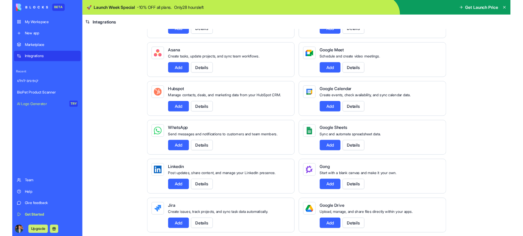
scroll to position [196, 0]
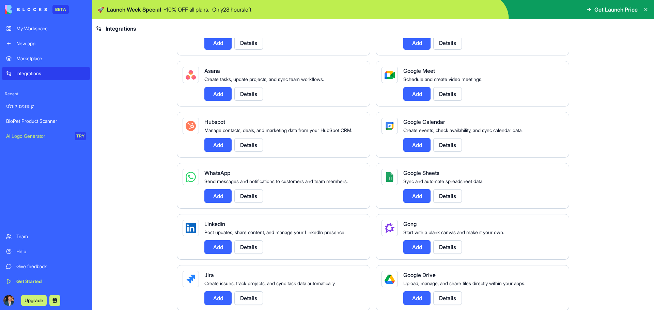
click at [376, 158] on div "Google Calendar Create events, check availability, and sync calendar data. Add …" at bounding box center [472, 135] width 193 height 46
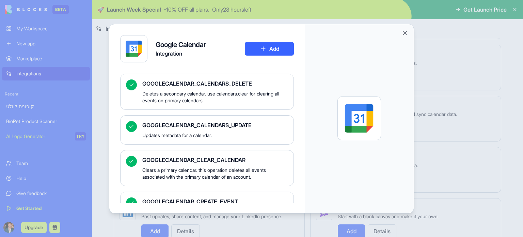
scroll to position [204, 0]
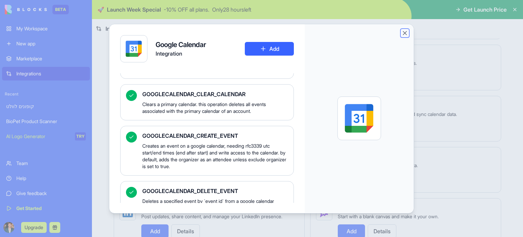
click at [404, 33] on button "Close" at bounding box center [404, 33] width 7 height 7
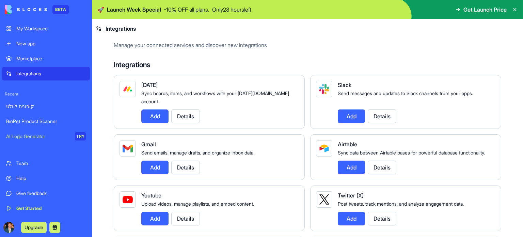
scroll to position [0, 0]
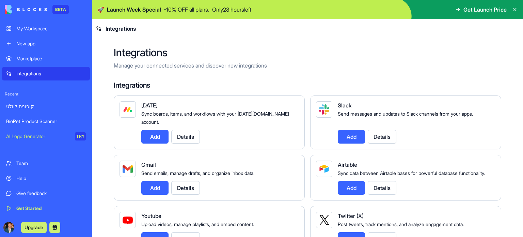
click at [36, 25] on div "My Workspace" at bounding box center [50, 28] width 69 height 7
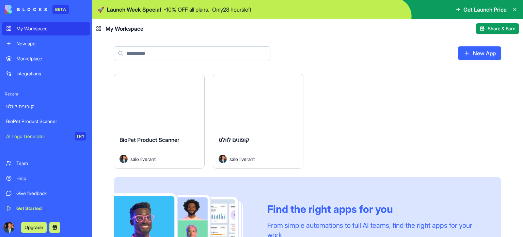
click at [46, 140] on link "AI Logo Generator TRY" at bounding box center [46, 136] width 88 height 14
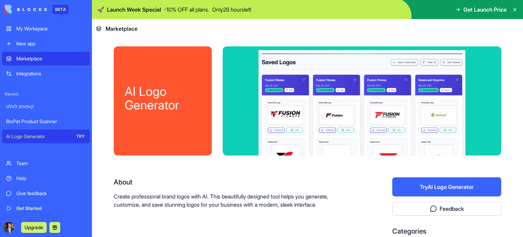
click at [431, 192] on button "Try AI Logo Generator" at bounding box center [446, 186] width 109 height 19
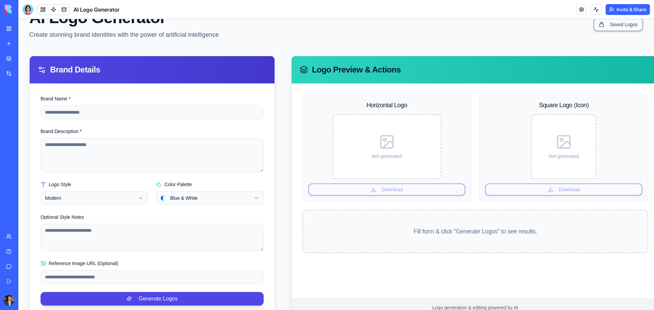
scroll to position [56, 0]
